Goal: Information Seeking & Learning: Learn about a topic

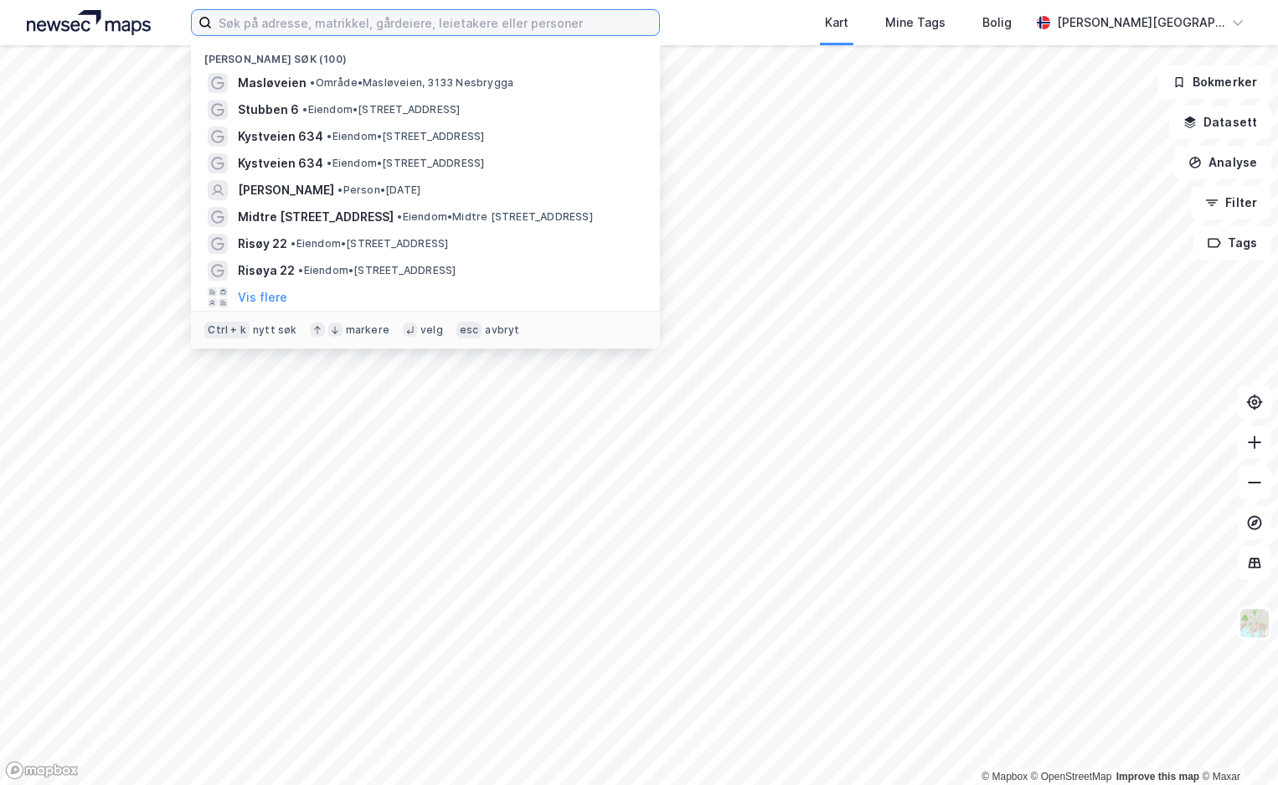
click at [546, 31] on input at bounding box center [435, 22] width 447 height 25
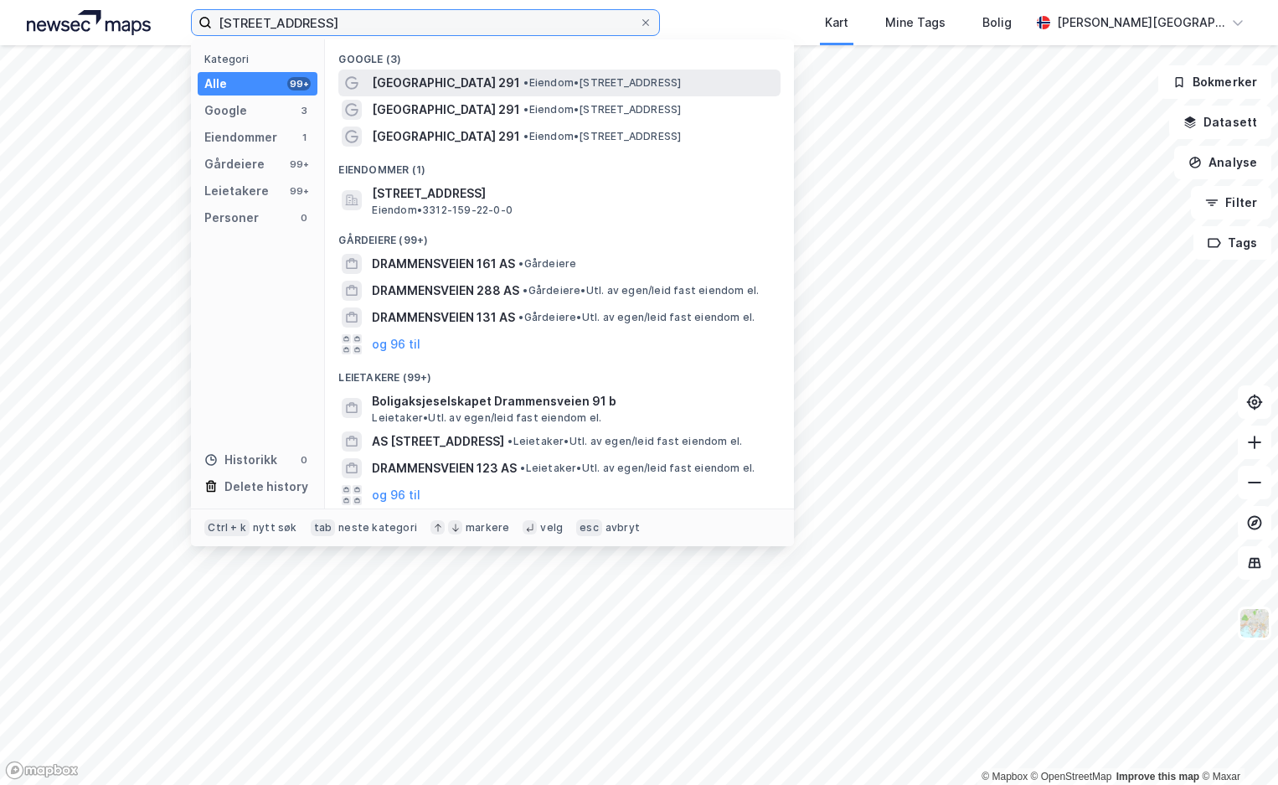
type input "[STREET_ADDRESS]"
click at [540, 80] on span "• Eiendom • [STREET_ADDRESS]" at bounding box center [603, 82] width 158 height 13
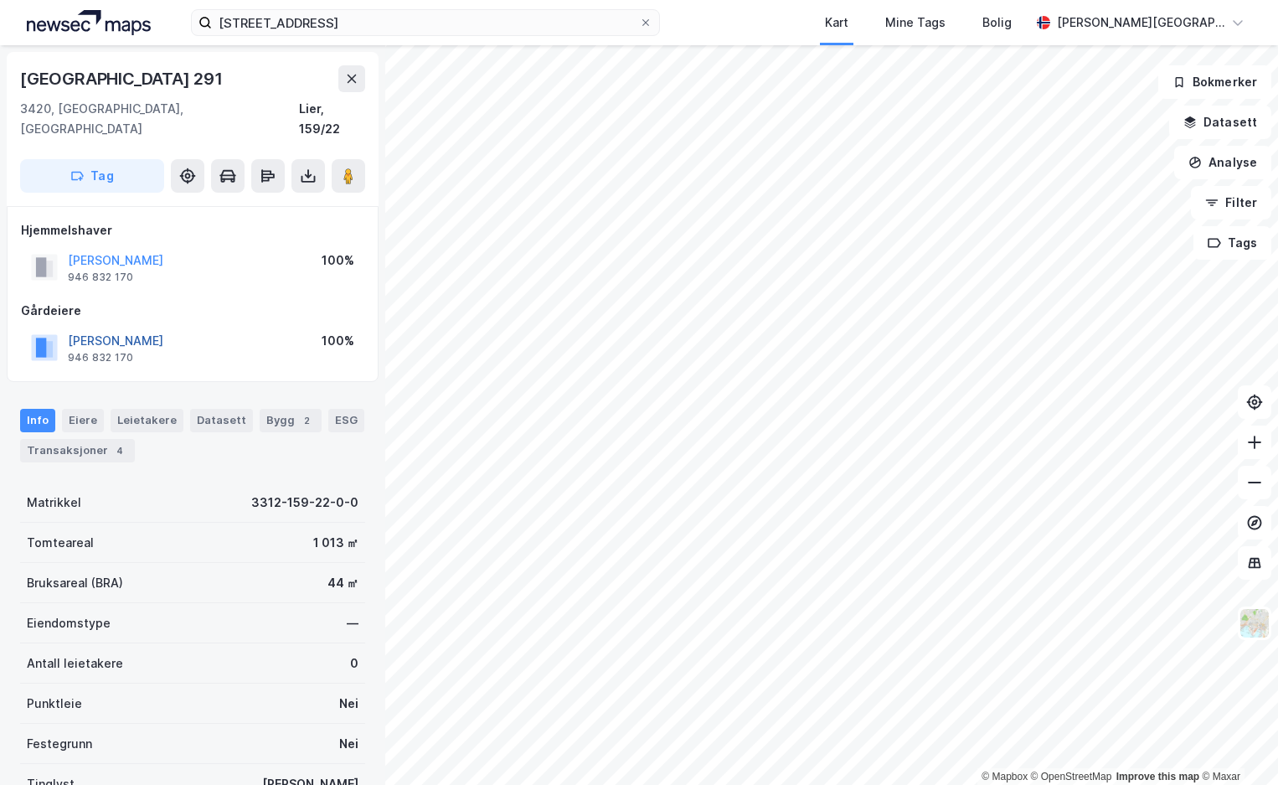
click at [0, 0] on button "[PERSON_NAME]" at bounding box center [0, 0] width 0 height 0
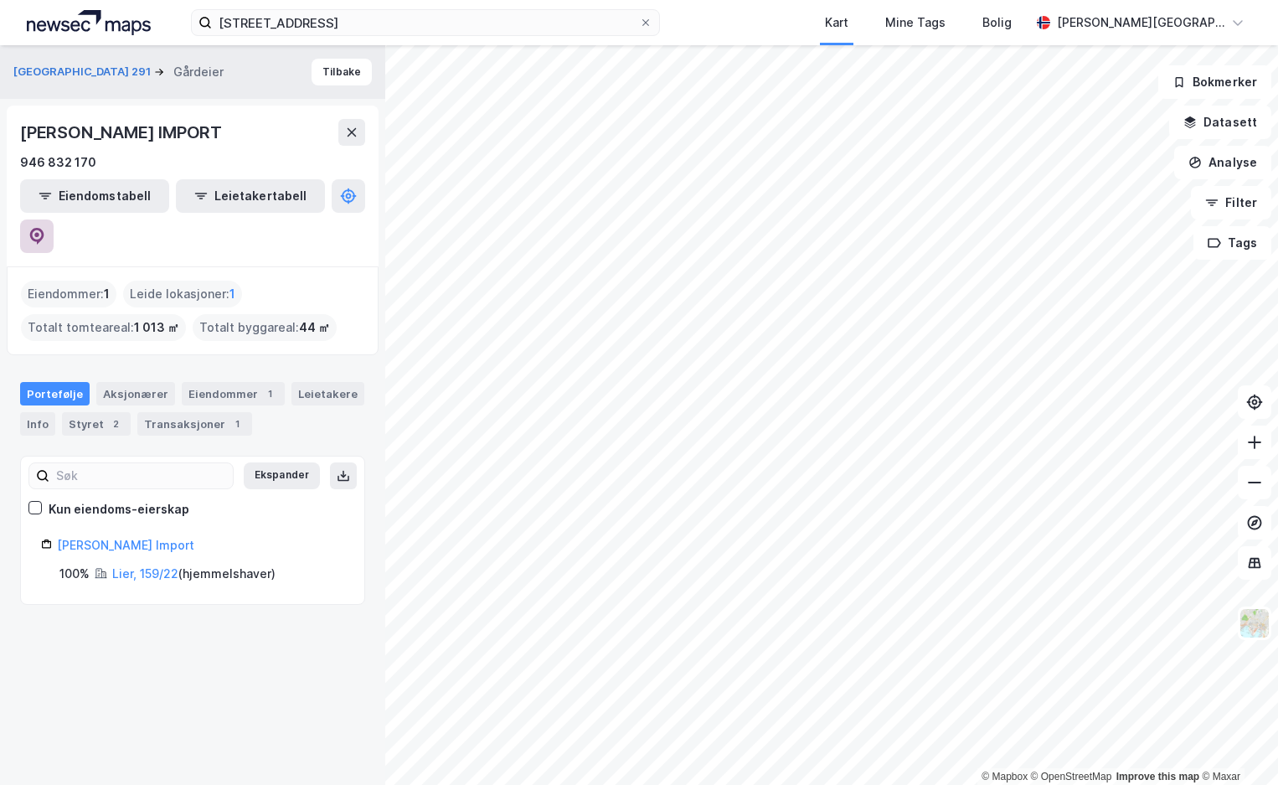
click at [39, 232] on icon at bounding box center [36, 234] width 5 height 5
click at [196, 412] on div "Transaksjoner 1" at bounding box center [194, 423] width 115 height 23
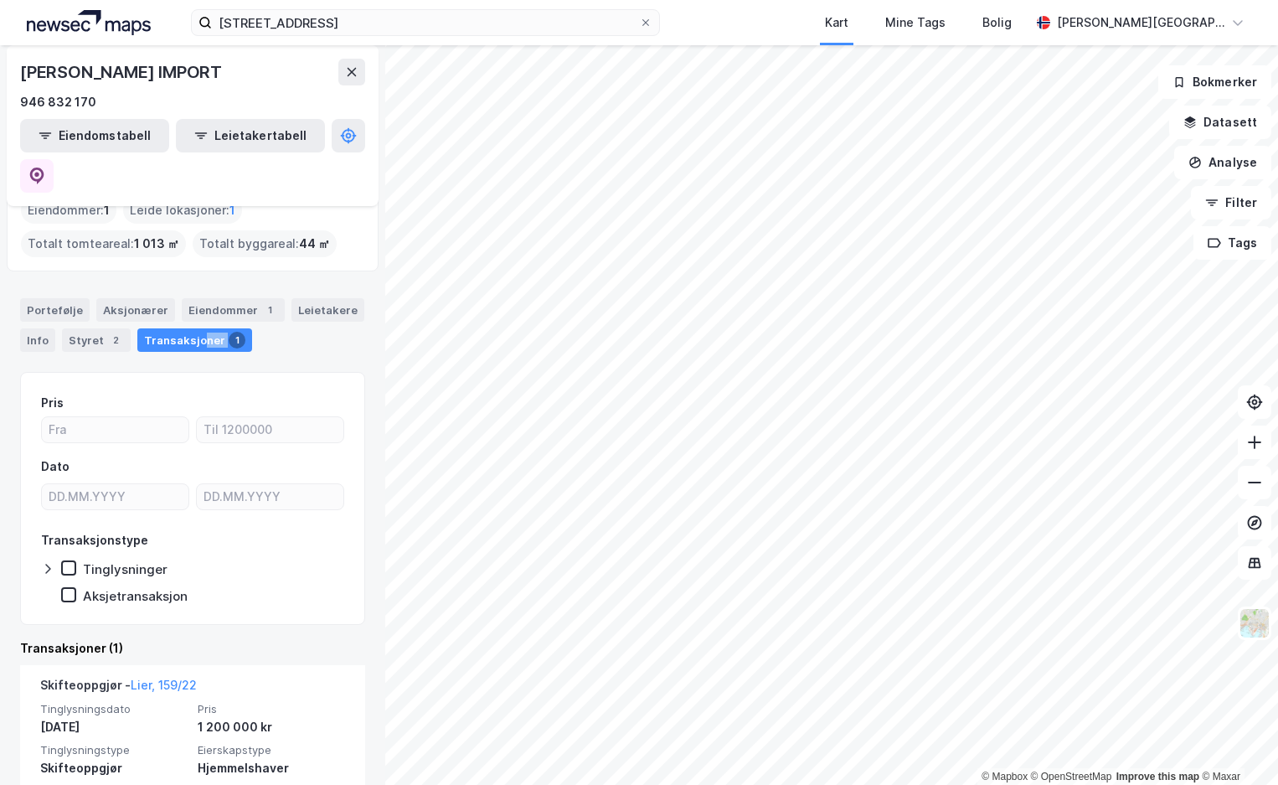
scroll to position [128, 0]
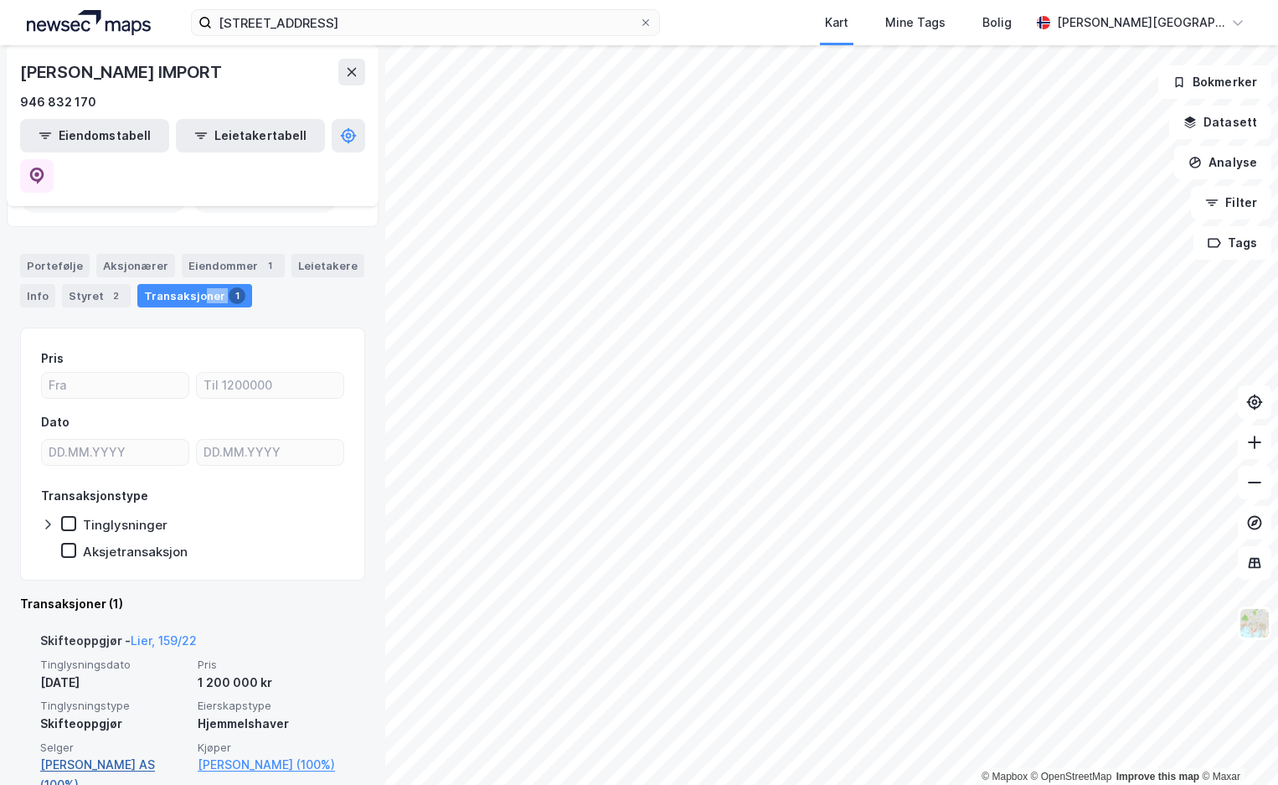
click at [113, 755] on link "[PERSON_NAME] AS (100%)" at bounding box center [113, 775] width 147 height 40
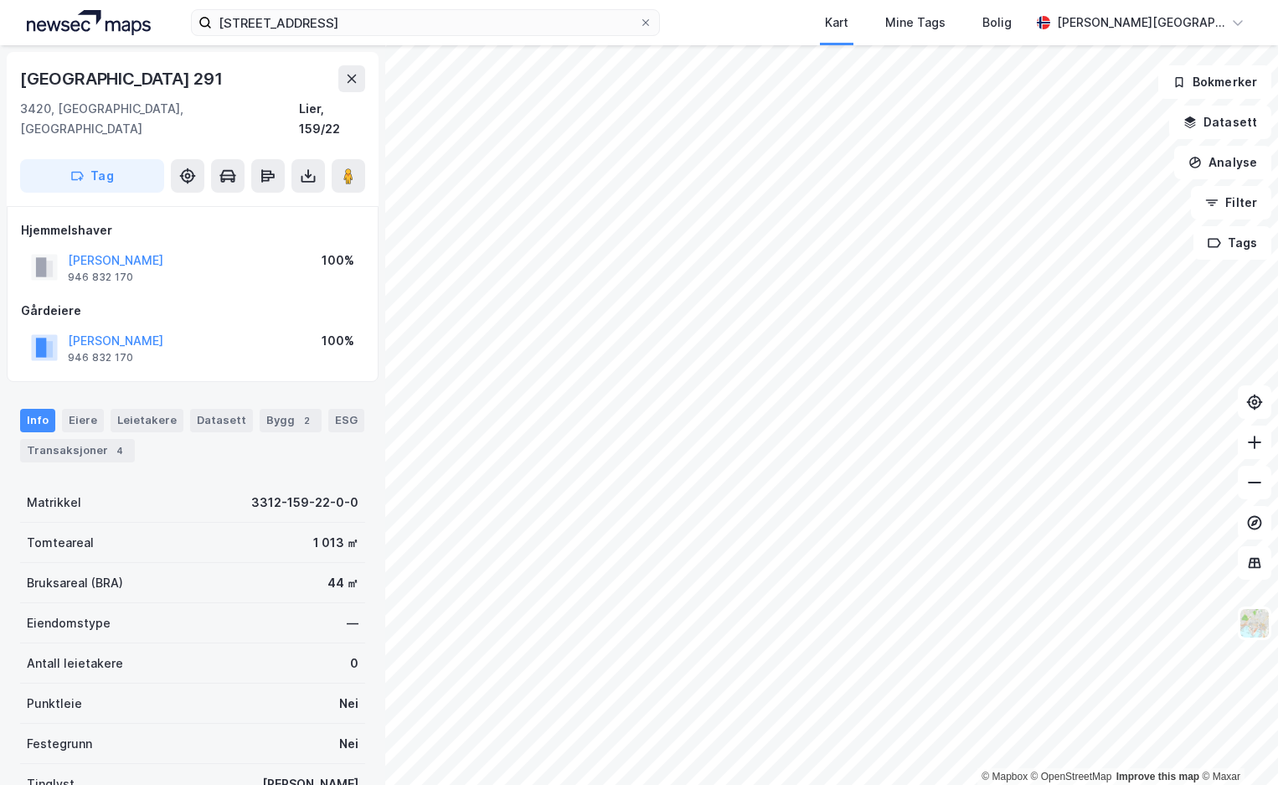
scroll to position [127, 0]
